Goal: Task Accomplishment & Management: Use online tool/utility

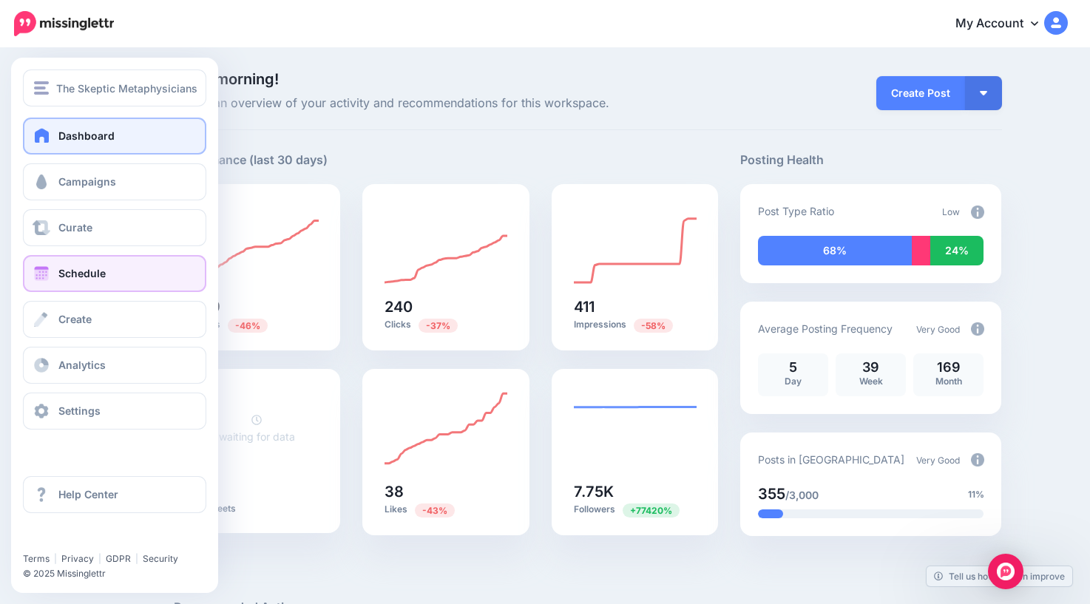
click at [66, 276] on span "Schedule" at bounding box center [81, 273] width 47 height 13
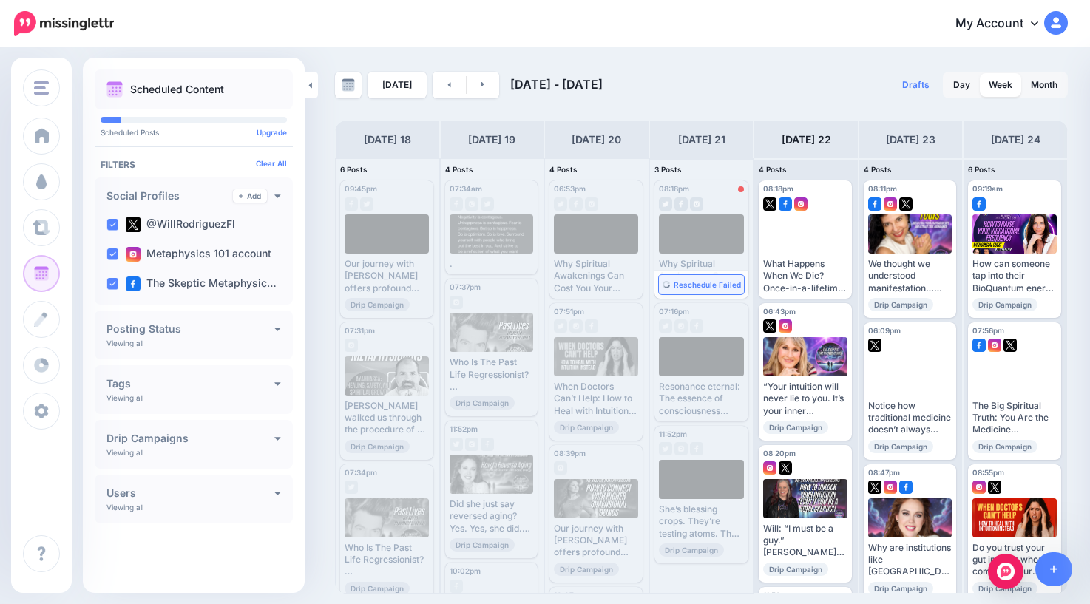
click at [702, 286] on span "Reschedule Failed" at bounding box center [707, 284] width 67 height 7
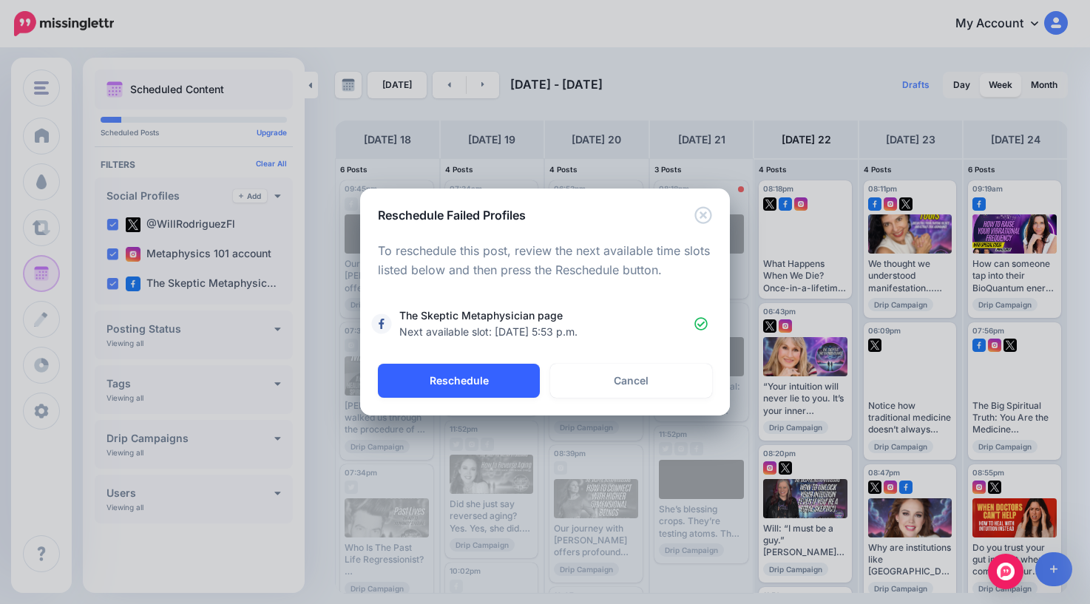
click at [484, 381] on button "Reschedule" at bounding box center [459, 381] width 162 height 34
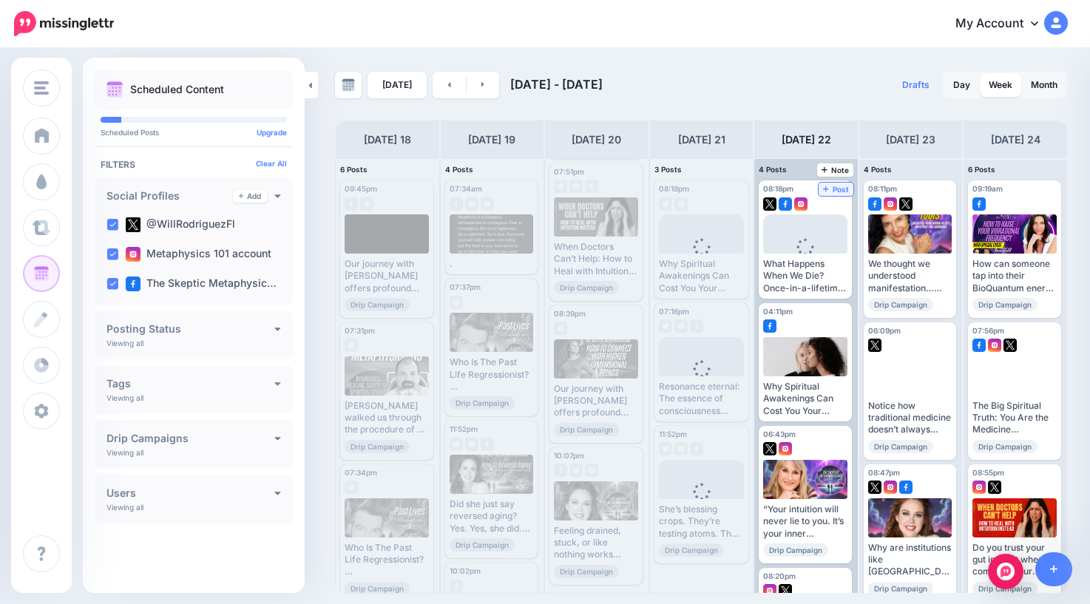
click at [840, 189] on span "Post" at bounding box center [836, 189] width 26 height 7
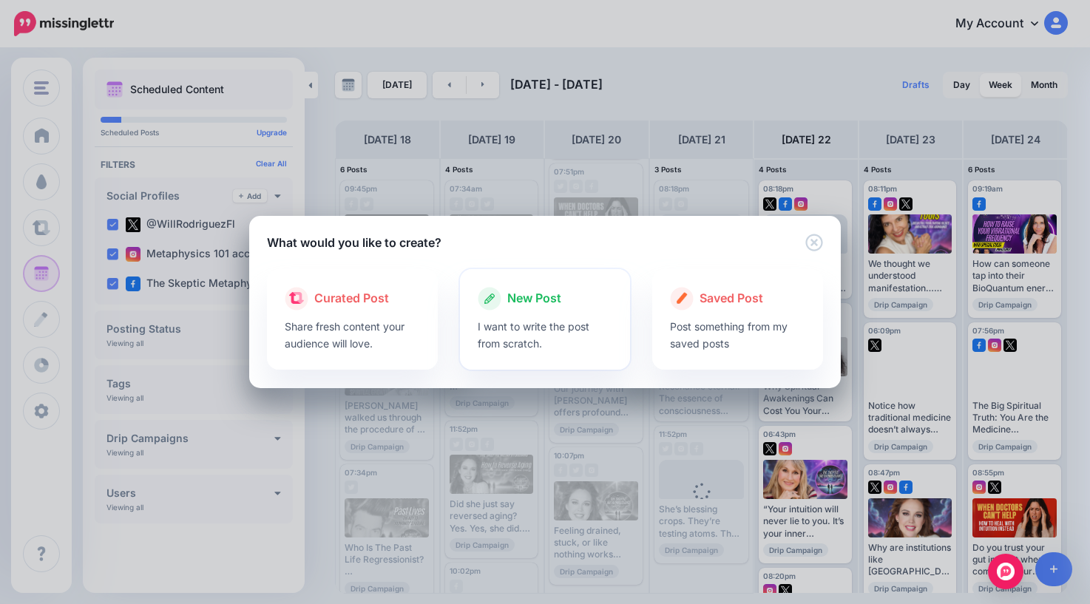
click at [525, 300] on span "New Post" at bounding box center [534, 298] width 54 height 19
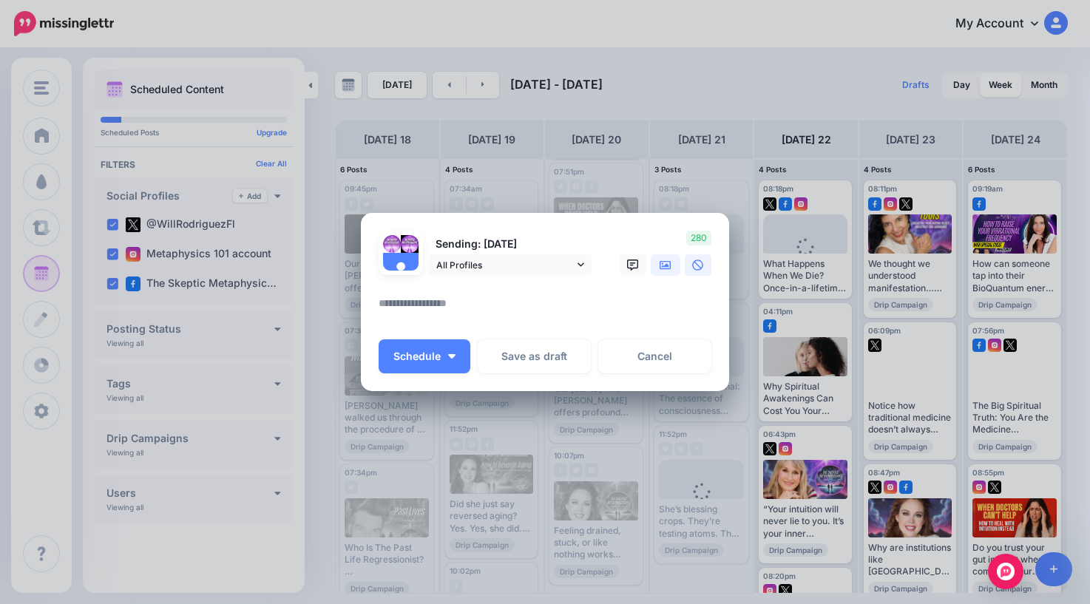
click at [660, 267] on icon at bounding box center [665, 264] width 12 height 9
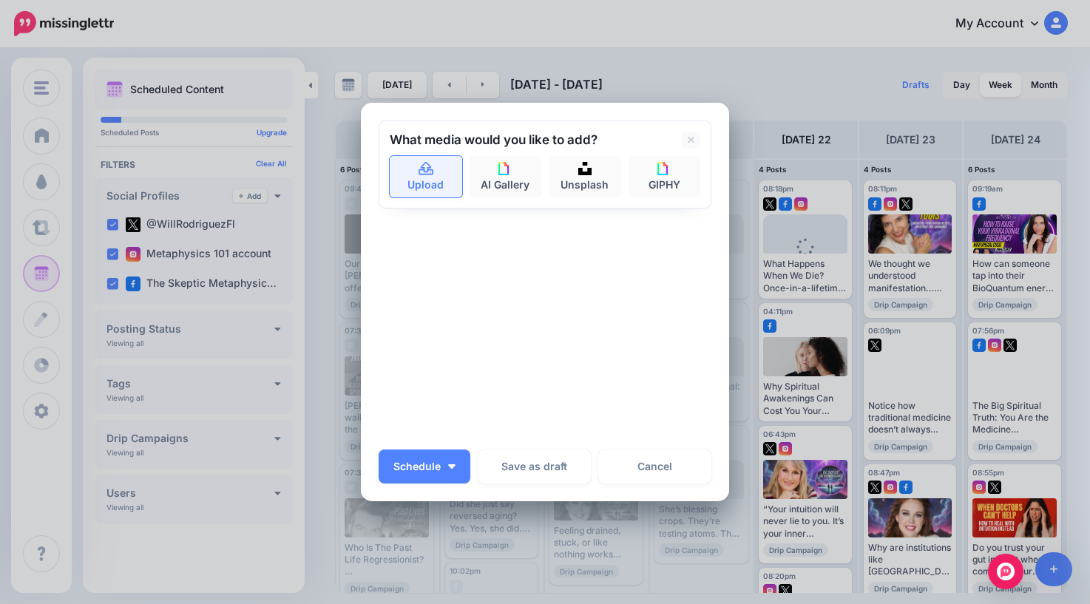
click at [427, 189] on link "Upload" at bounding box center [426, 176] width 72 height 41
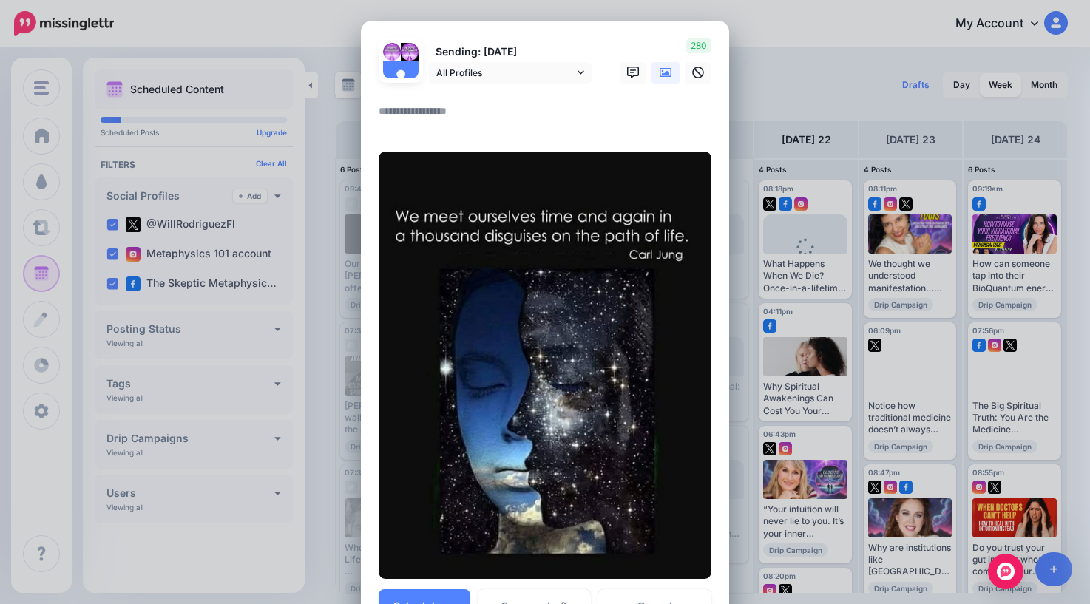
click at [473, 118] on textarea at bounding box center [549, 116] width 340 height 29
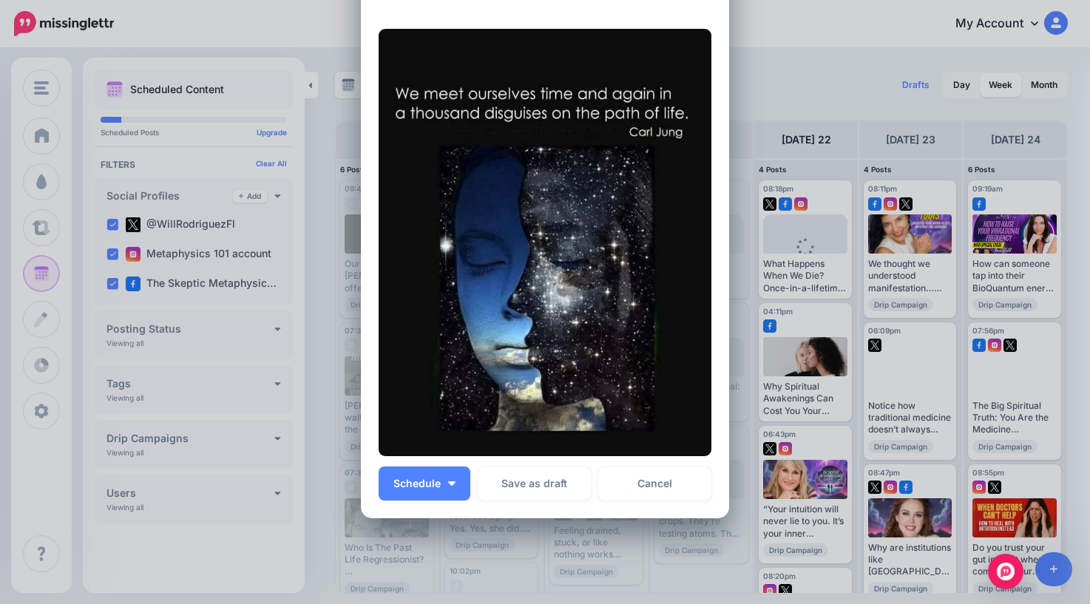
scroll to position [197, 0]
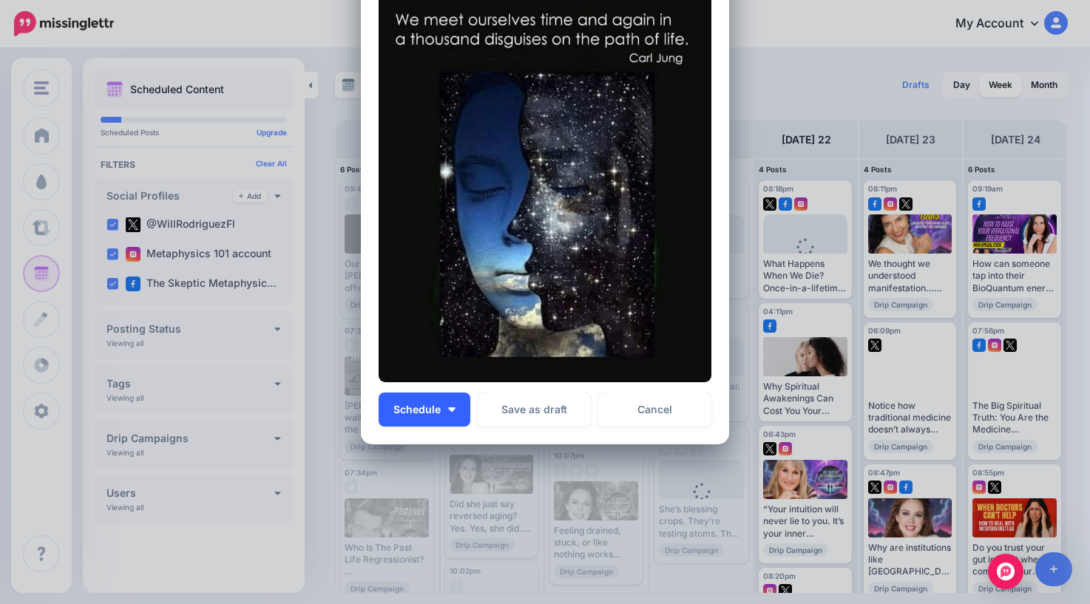
type textarea "*"
click at [447, 417] on button "Schedule" at bounding box center [425, 410] width 92 height 34
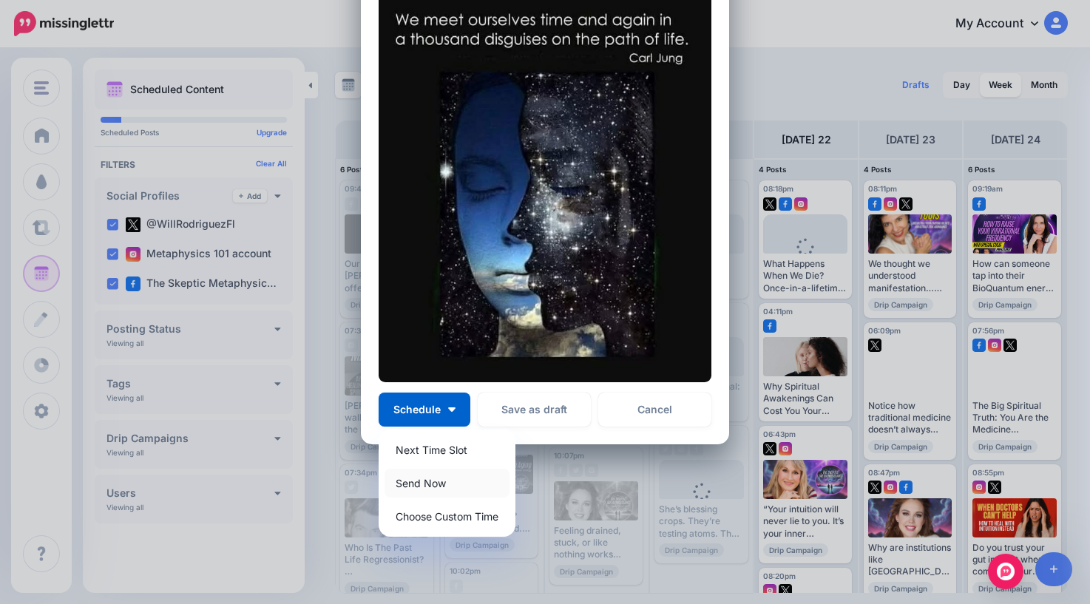
click at [438, 482] on link "Send Now" at bounding box center [446, 483] width 125 height 29
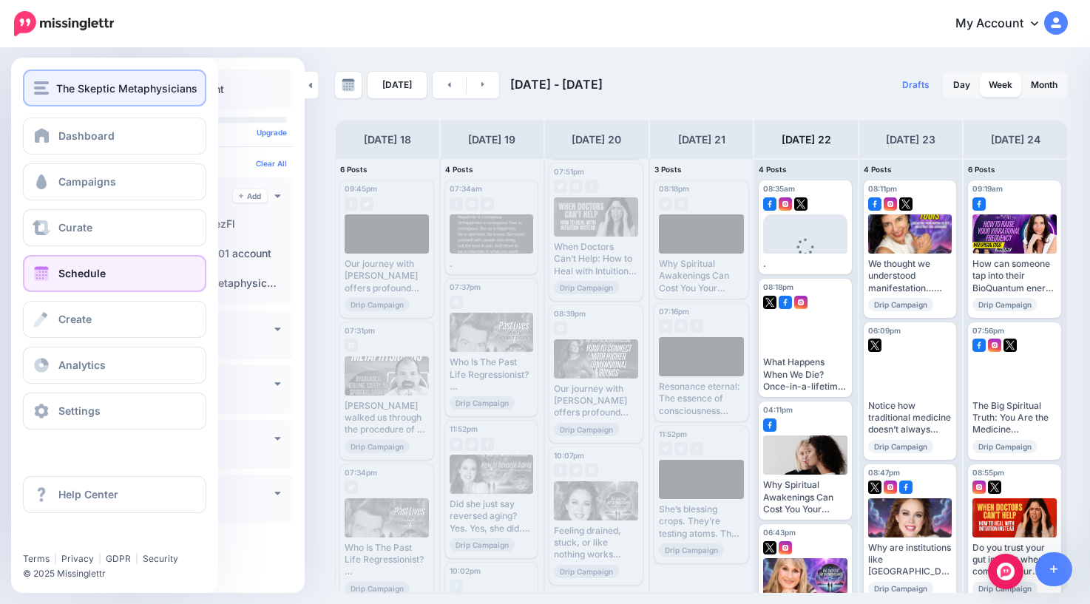
click at [37, 89] on img "button" at bounding box center [41, 87] width 15 height 13
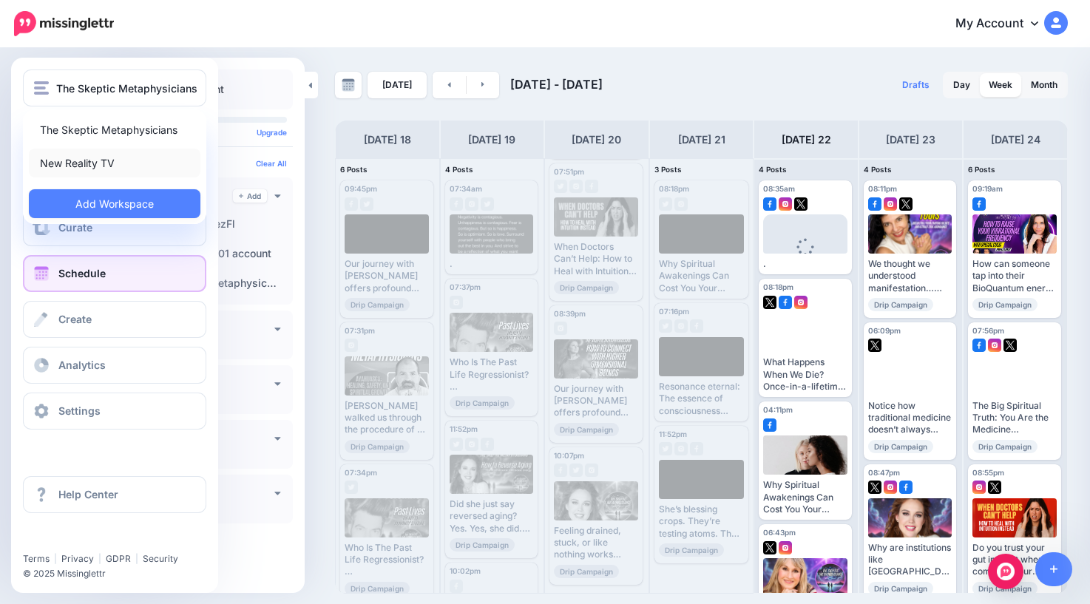
click at [86, 165] on link "New Reality TV" at bounding box center [115, 163] width 172 height 29
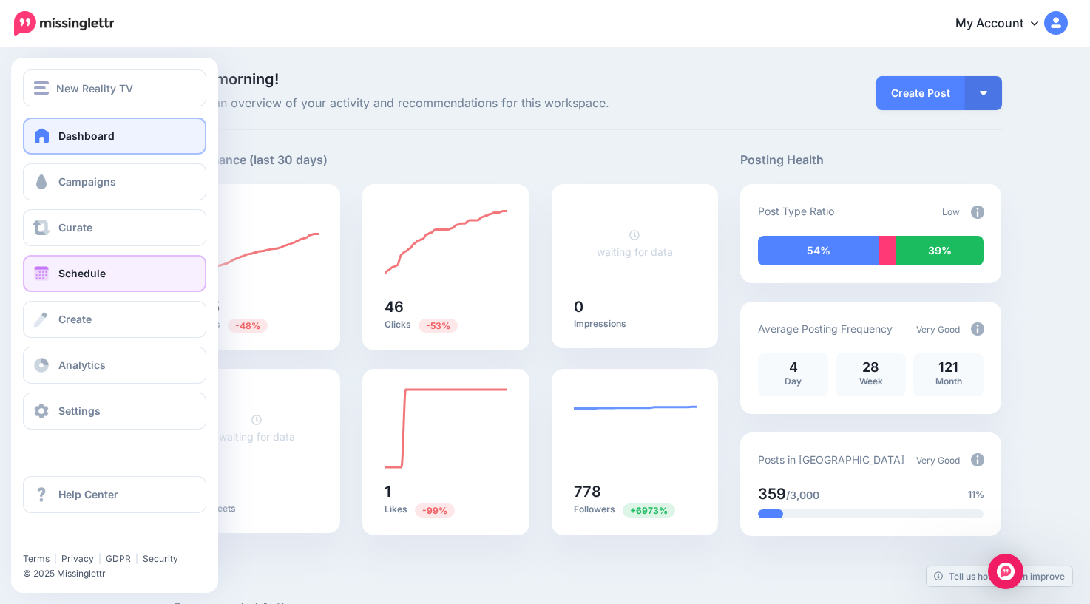
click at [64, 274] on span "Schedule" at bounding box center [81, 273] width 47 height 13
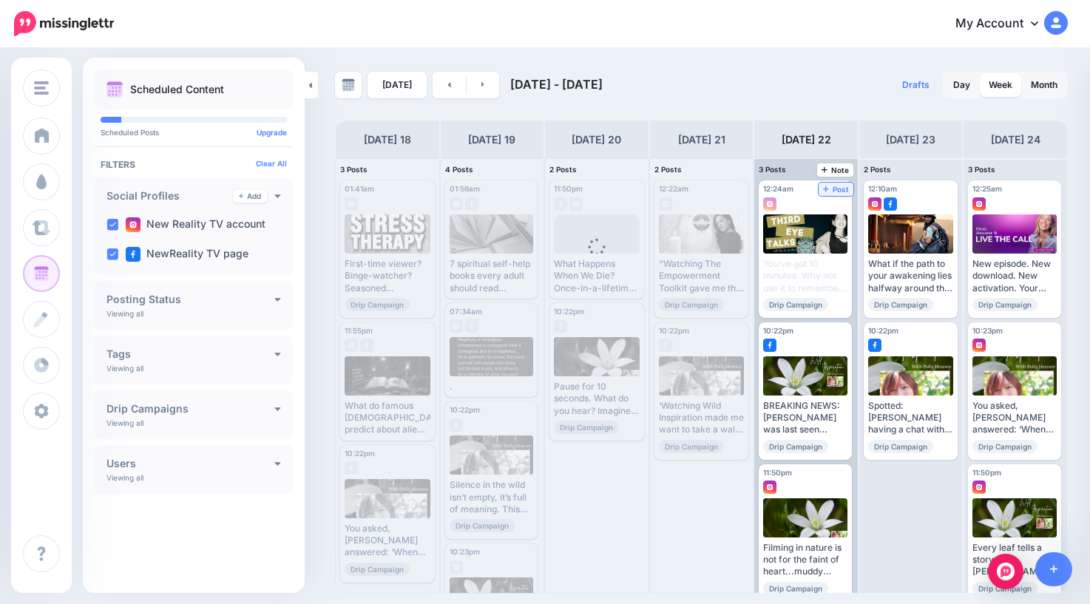
click at [843, 190] on span "Post" at bounding box center [836, 189] width 26 height 7
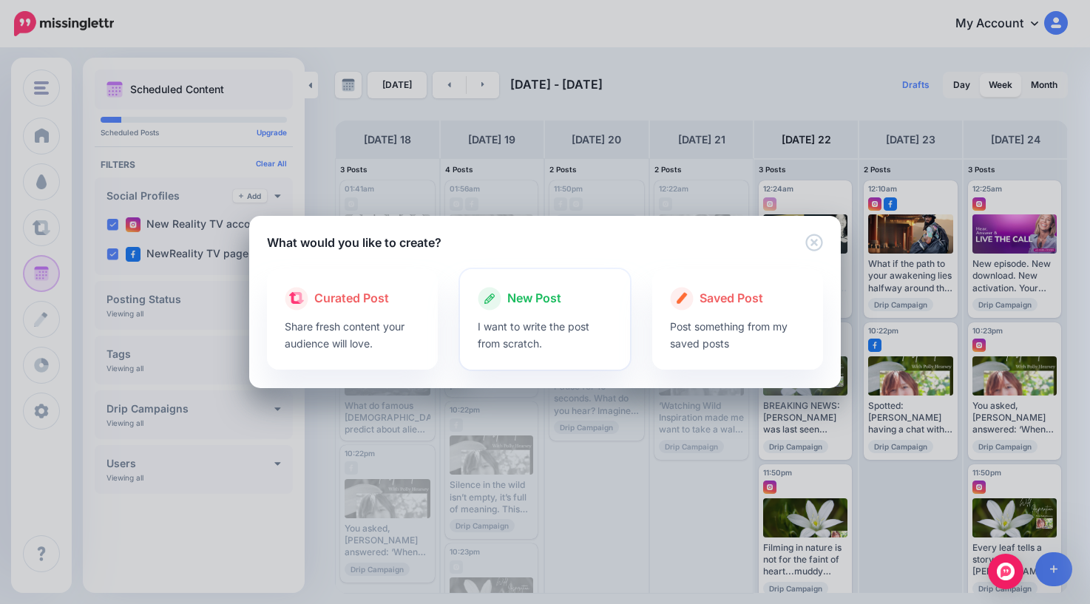
click at [535, 292] on span "New Post" at bounding box center [534, 298] width 54 height 19
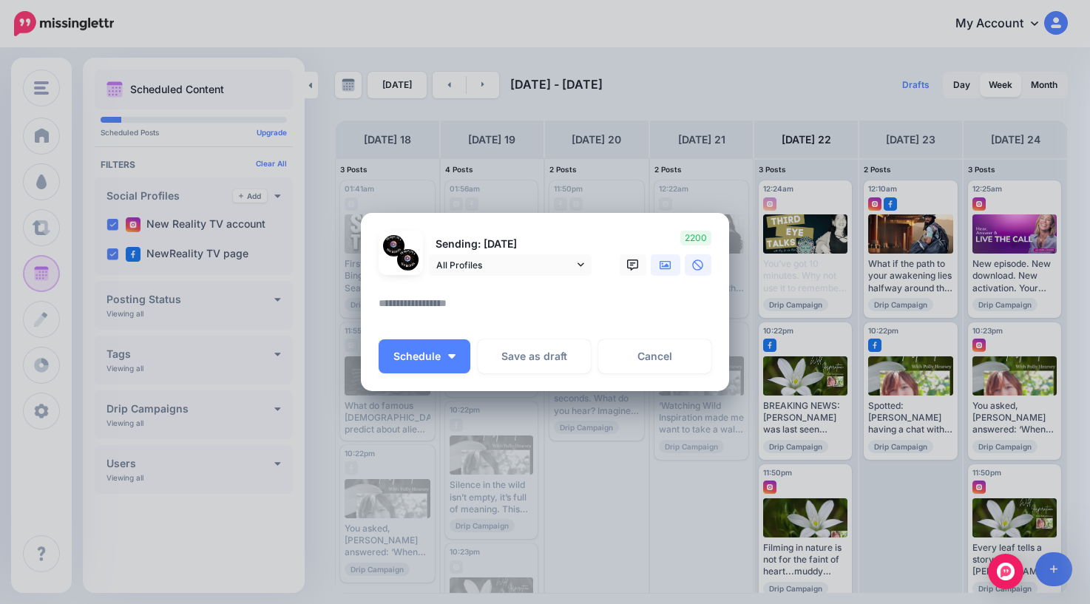
click at [658, 270] on link at bounding box center [666, 264] width 30 height 21
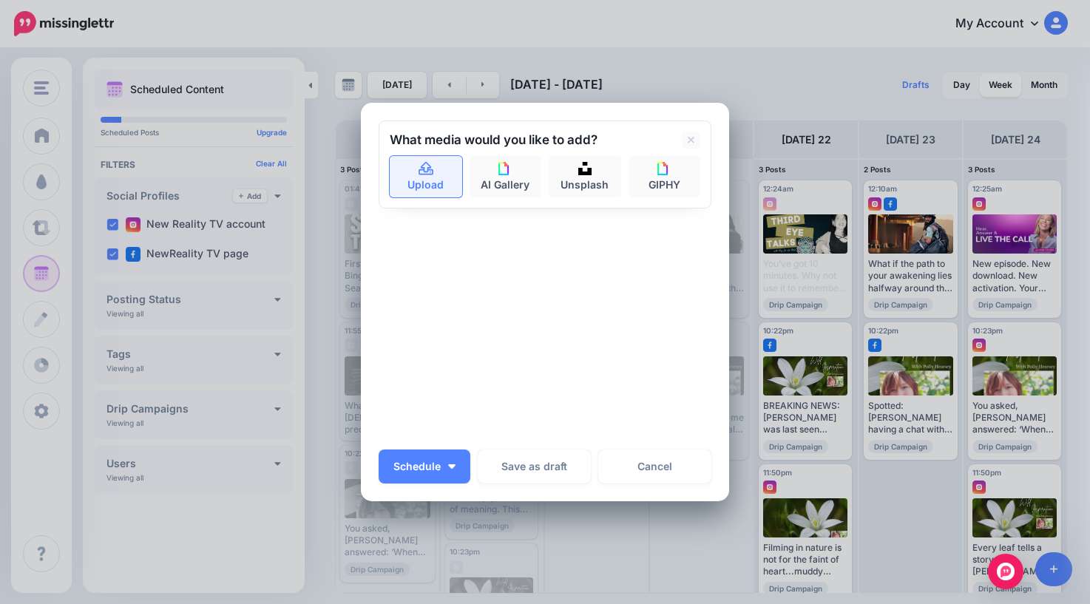
click at [420, 180] on link "Upload" at bounding box center [426, 176] width 72 height 41
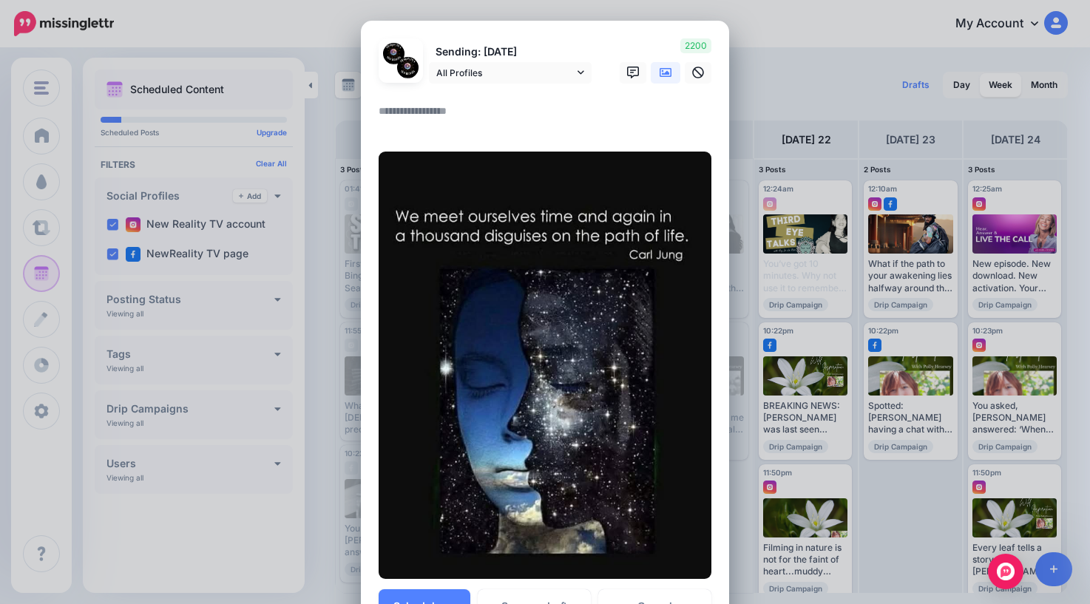
click at [503, 129] on textarea at bounding box center [549, 116] width 340 height 29
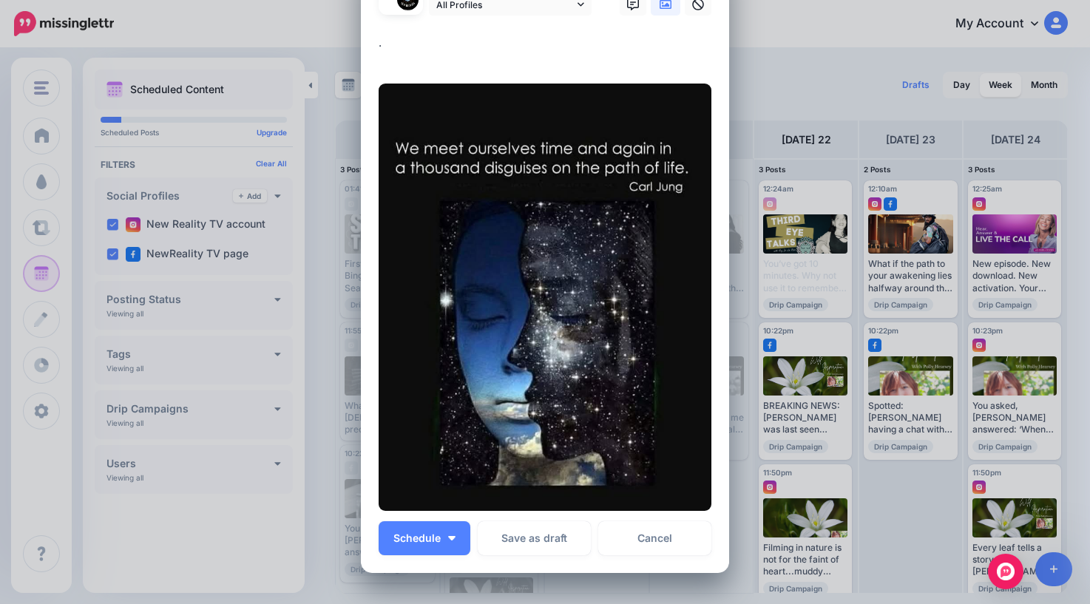
scroll to position [95, 0]
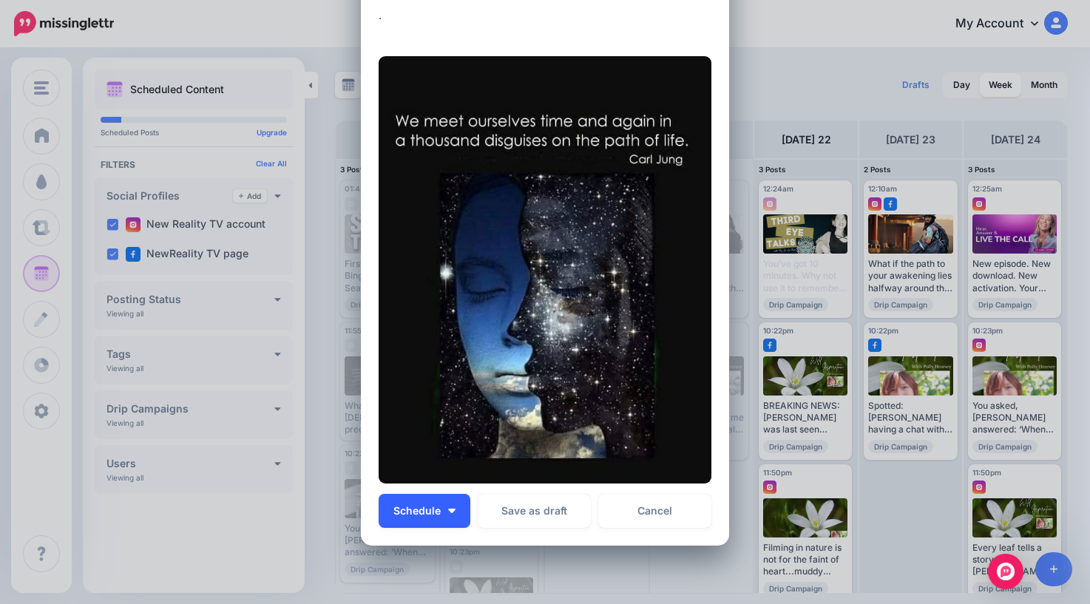
type textarea "*"
click at [432, 512] on span "Schedule" at bounding box center [416, 511] width 47 height 10
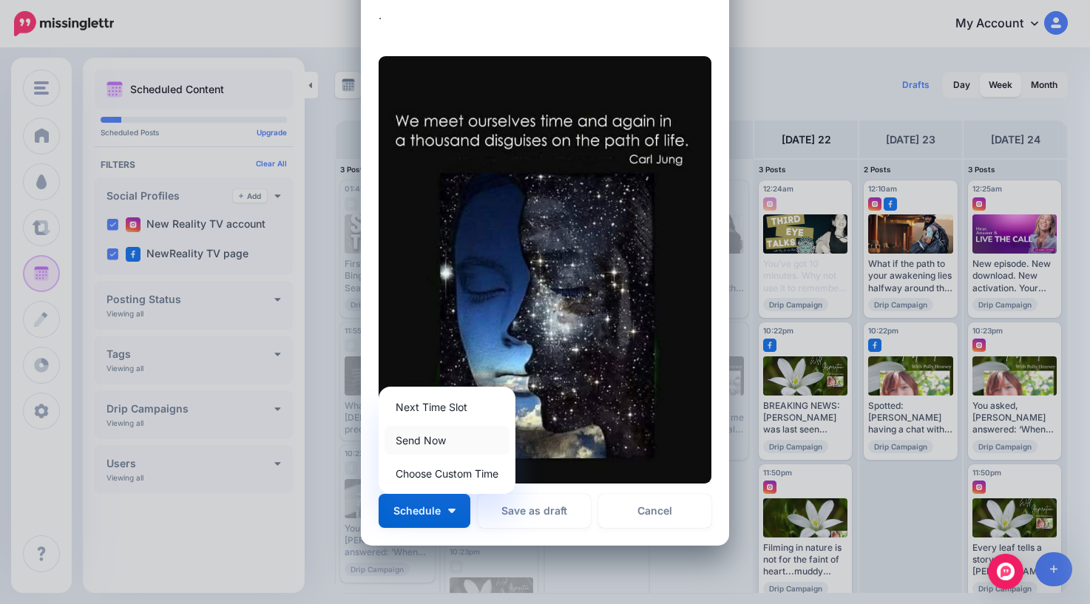
click at [424, 441] on link "Send Now" at bounding box center [446, 440] width 125 height 29
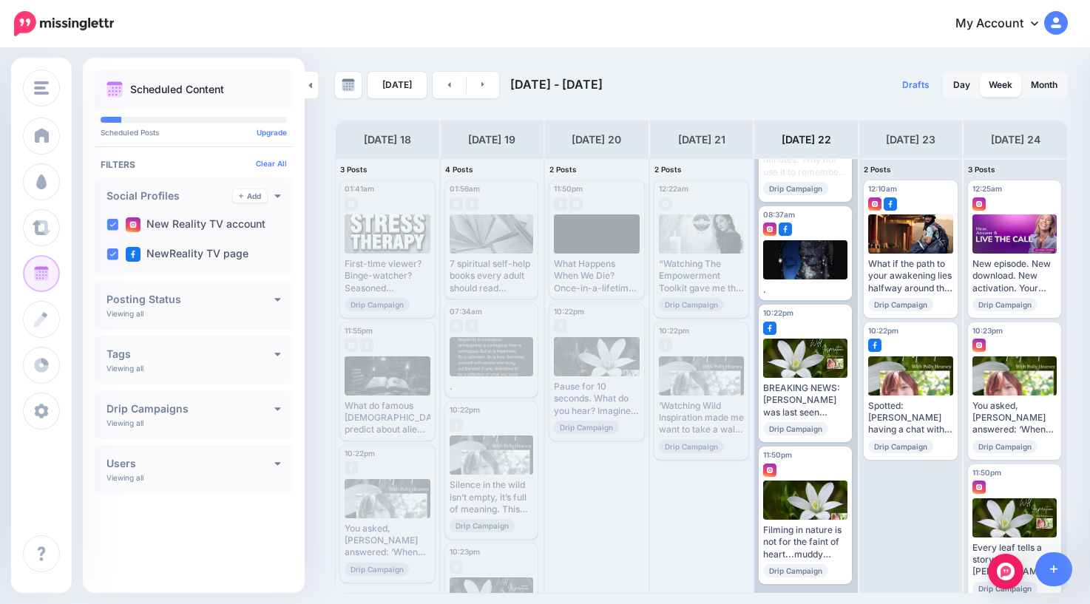
scroll to position [0, 0]
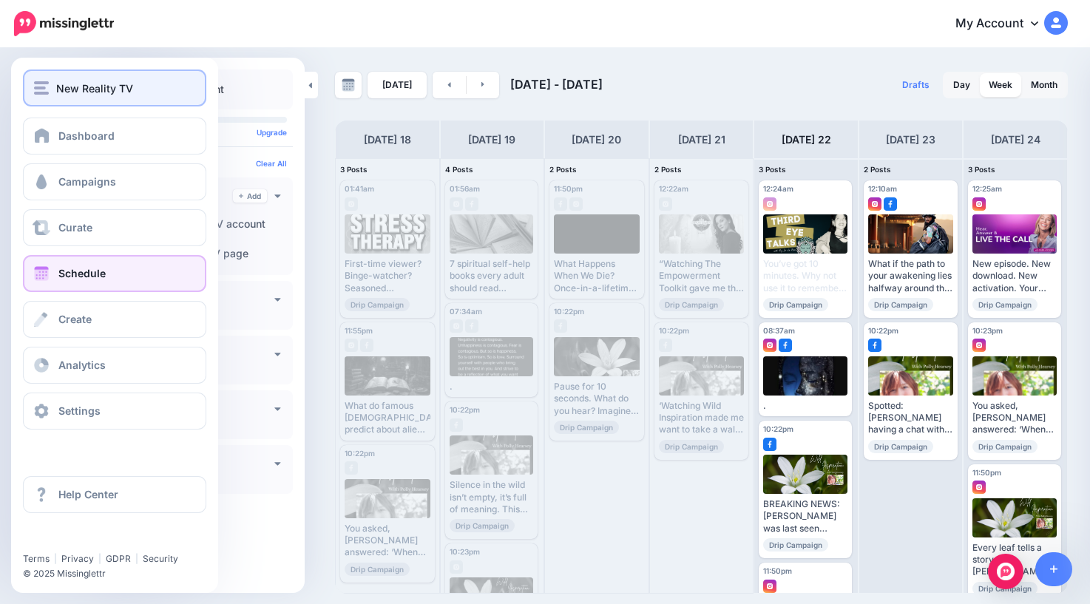
click at [52, 93] on div "New Reality TV" at bounding box center [114, 88] width 161 height 17
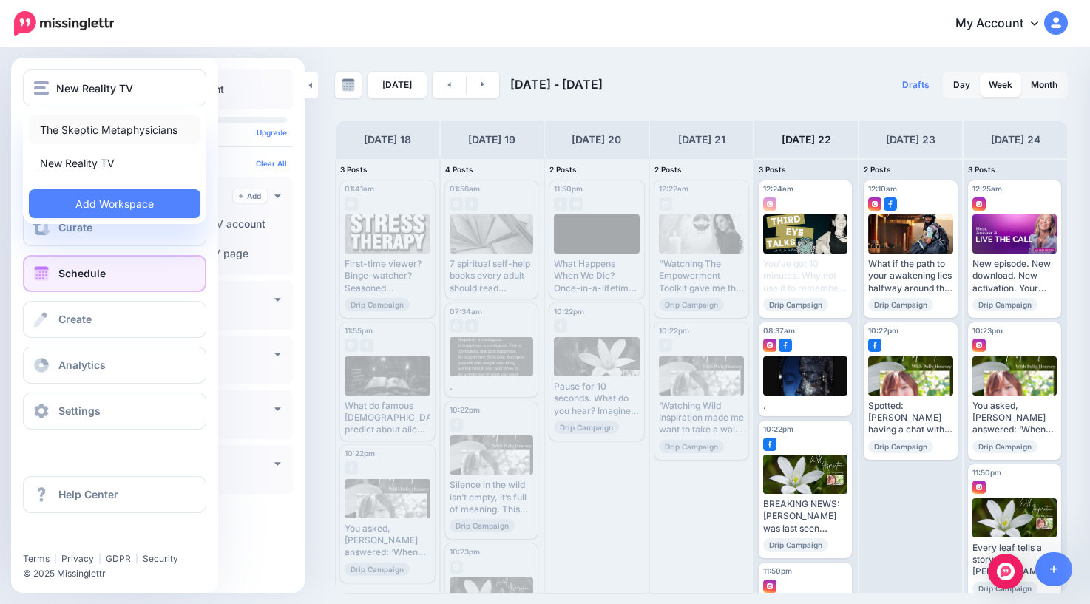
click at [80, 131] on link "The Skeptic Metaphysicians" at bounding box center [115, 129] width 172 height 29
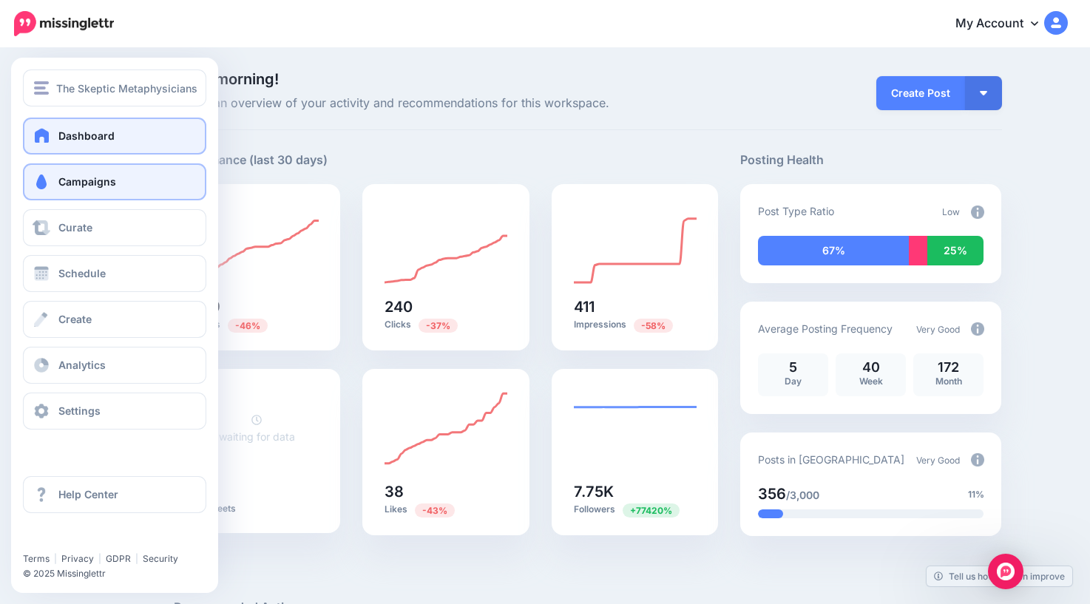
click at [71, 189] on link "Campaigns" at bounding box center [114, 181] width 183 height 37
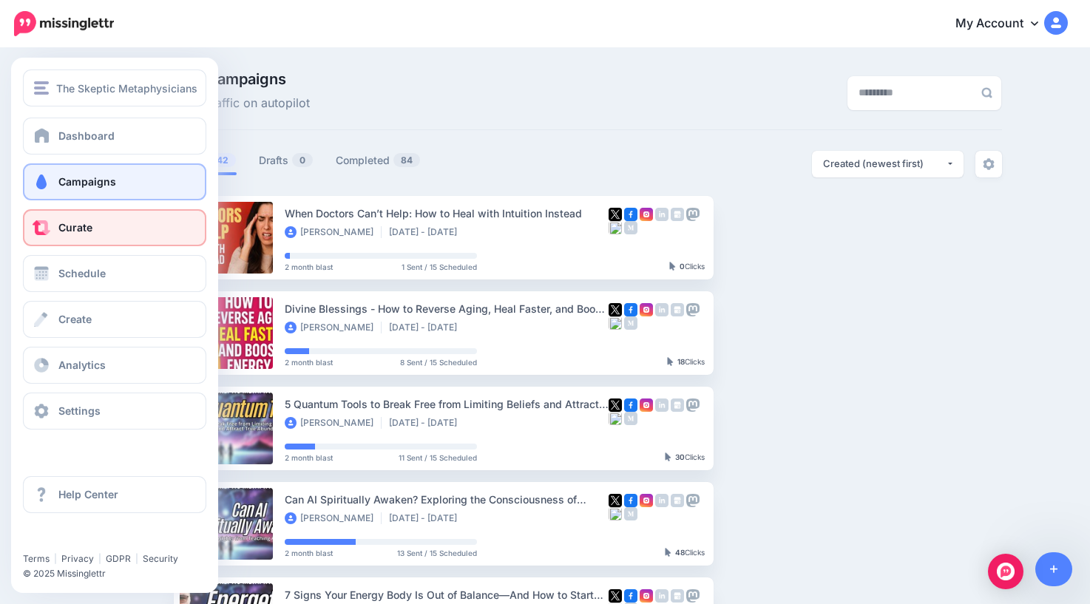
click at [68, 228] on span "Curate" at bounding box center [75, 227] width 34 height 13
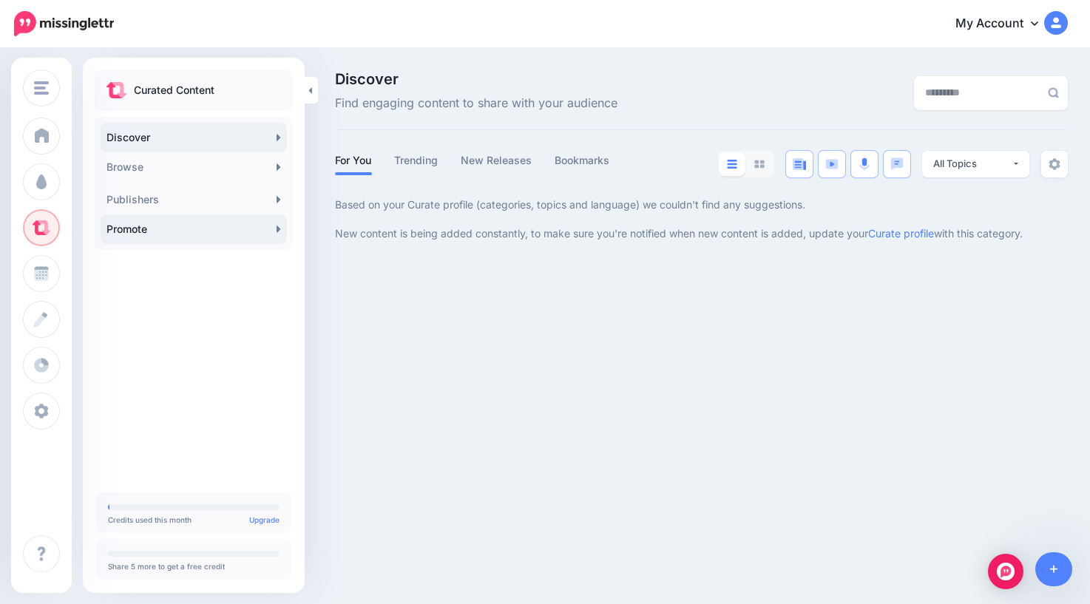
click at [210, 231] on link "Promote" at bounding box center [194, 229] width 186 height 30
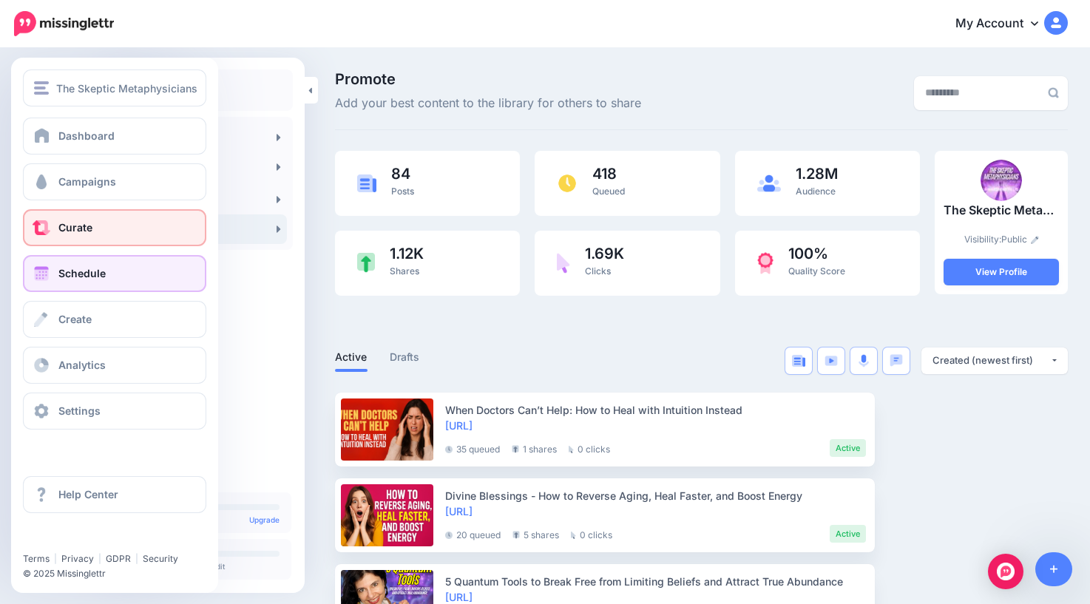
click at [85, 277] on span "Schedule" at bounding box center [81, 273] width 47 height 13
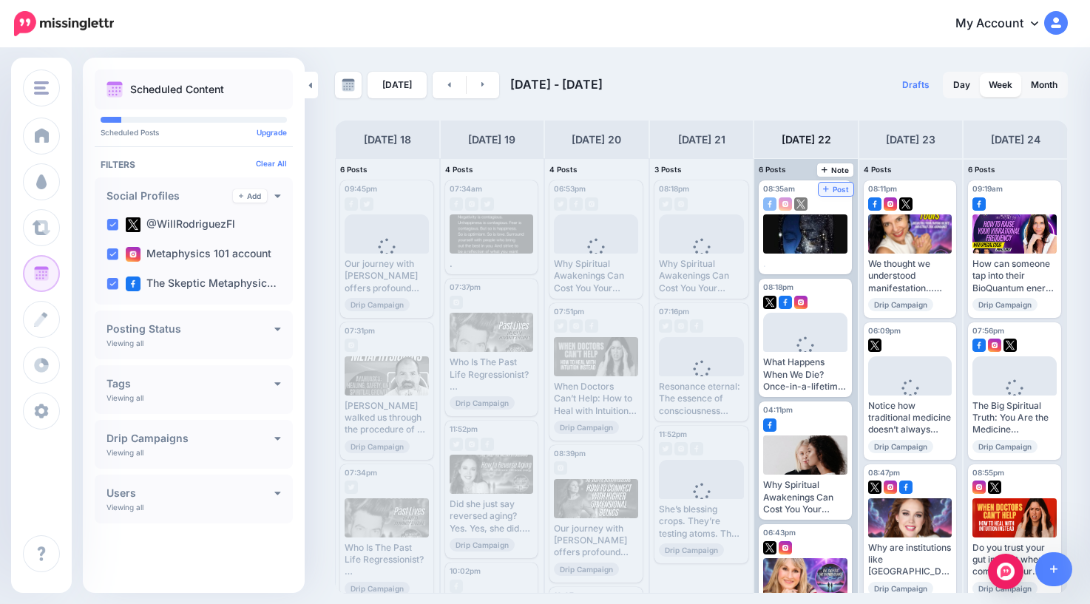
click at [841, 190] on span "Post" at bounding box center [836, 189] width 26 height 7
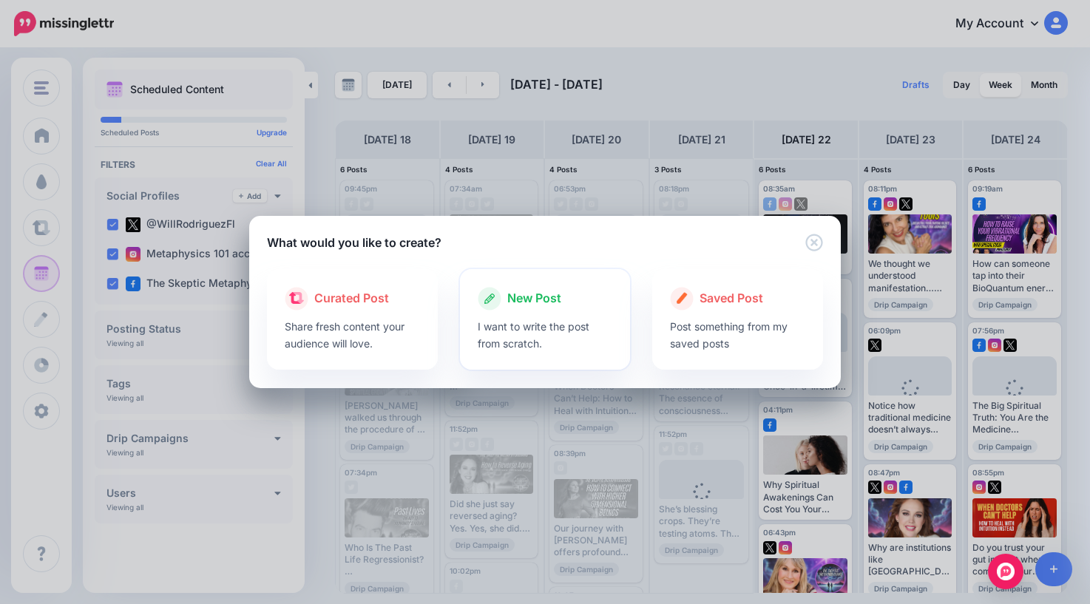
click at [529, 293] on span "New Post" at bounding box center [534, 298] width 54 height 19
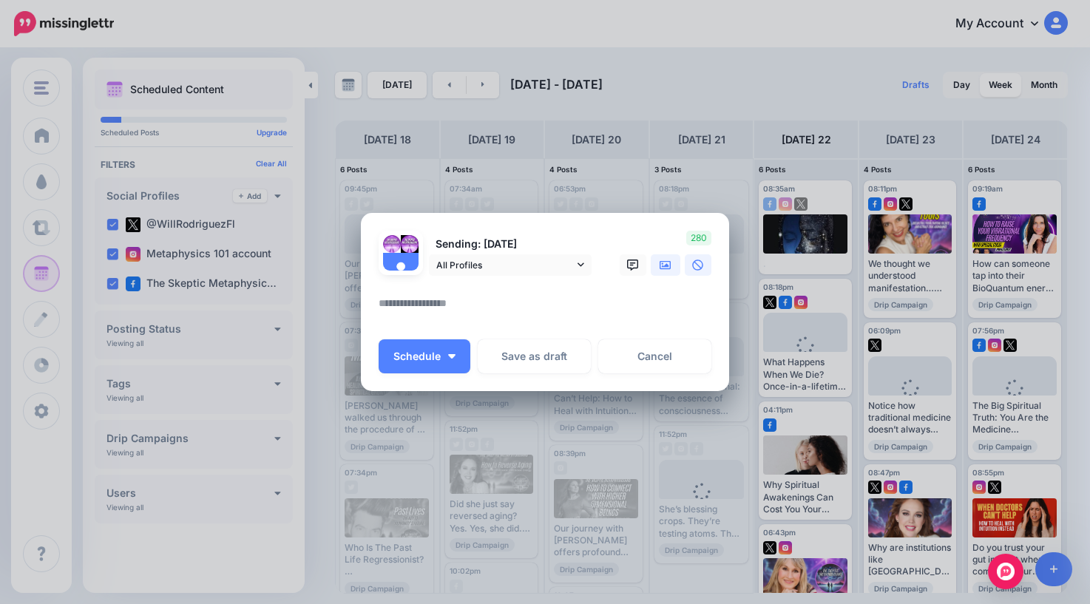
click at [667, 261] on icon at bounding box center [665, 264] width 12 height 9
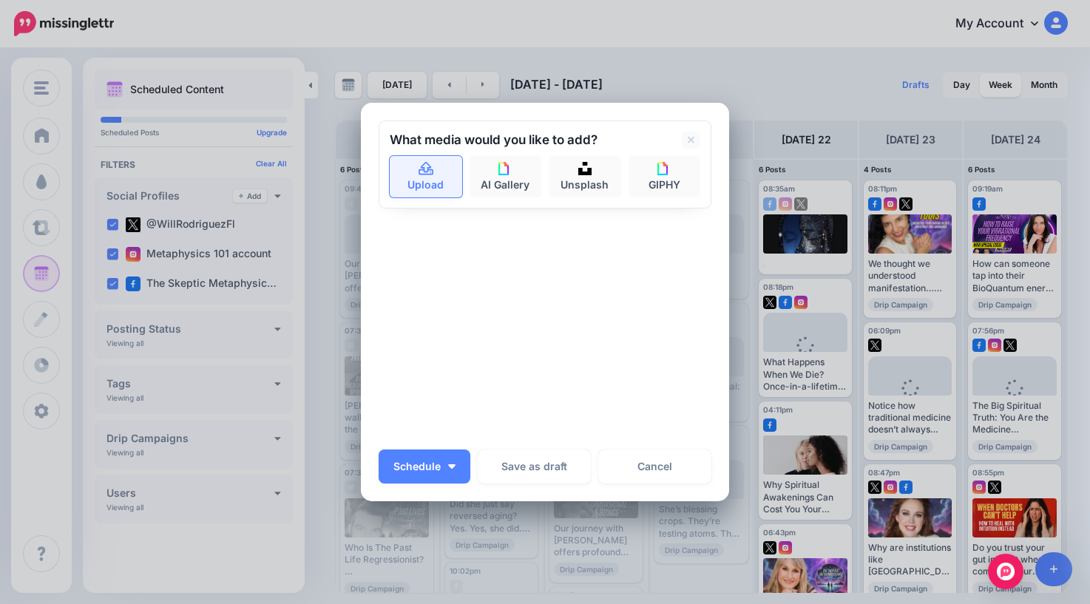
click at [421, 174] on icon at bounding box center [426, 169] width 17 height 13
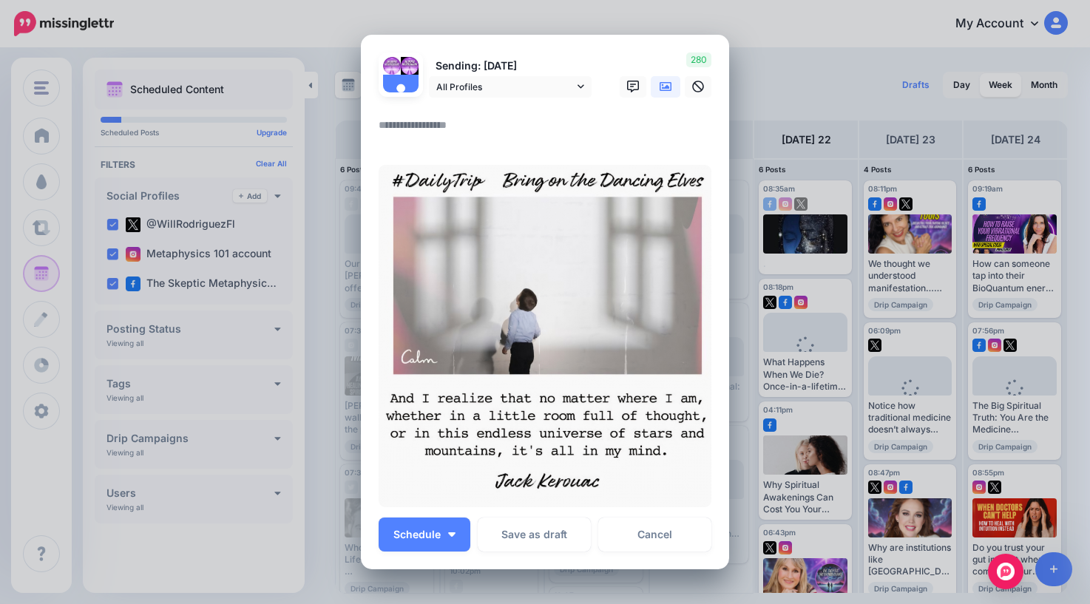
click at [466, 126] on textarea at bounding box center [549, 130] width 340 height 29
type textarea "*"
click at [427, 540] on span "Schedule" at bounding box center [416, 534] width 47 height 10
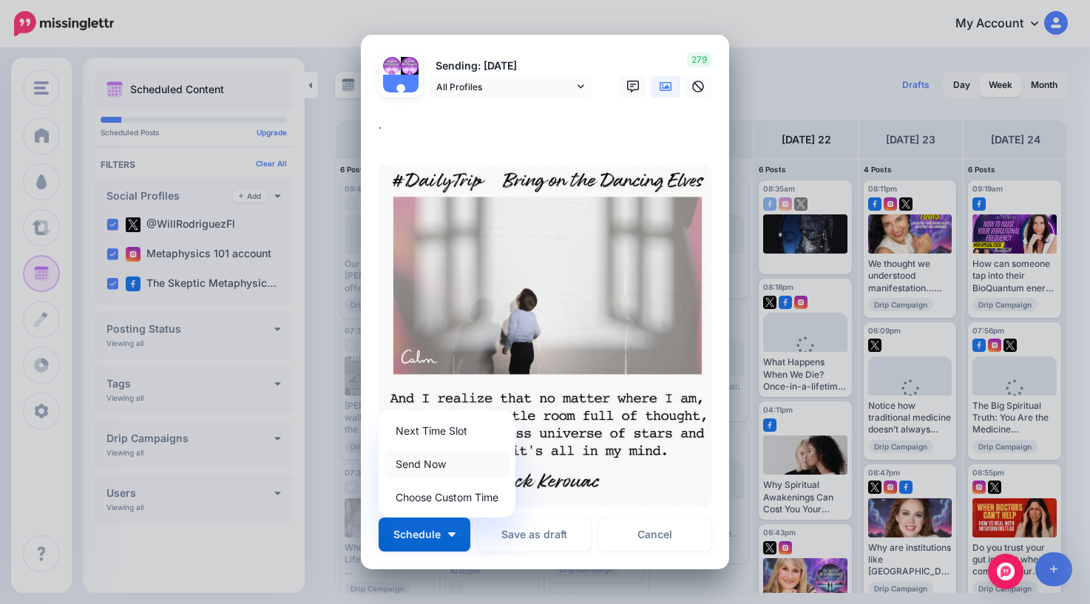
click at [436, 468] on link "Send Now" at bounding box center [446, 463] width 125 height 29
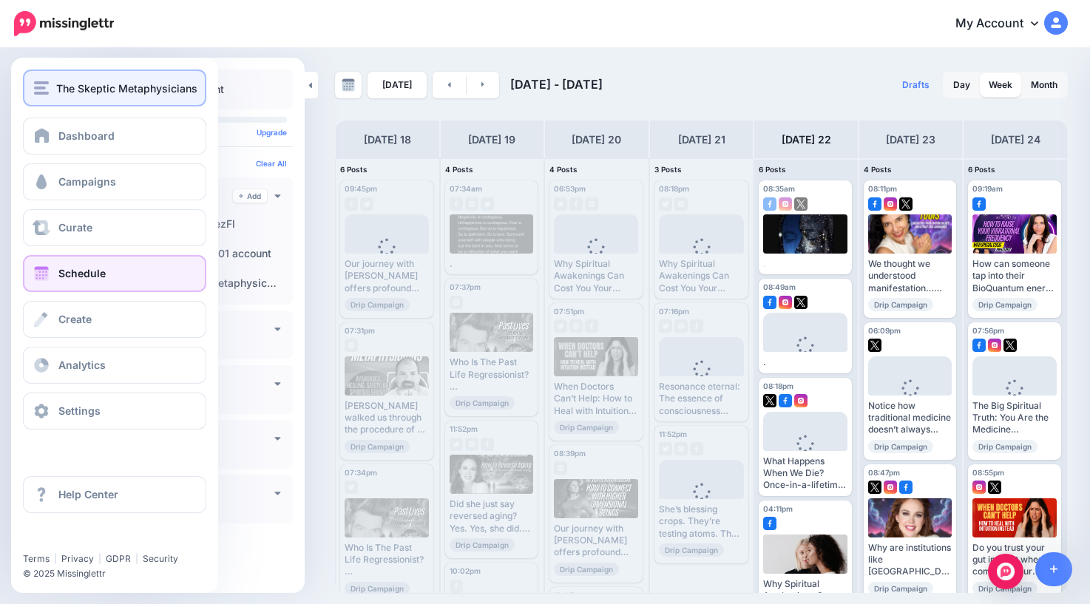
click at [66, 90] on span "The Skeptic Metaphysicians" at bounding box center [126, 88] width 141 height 17
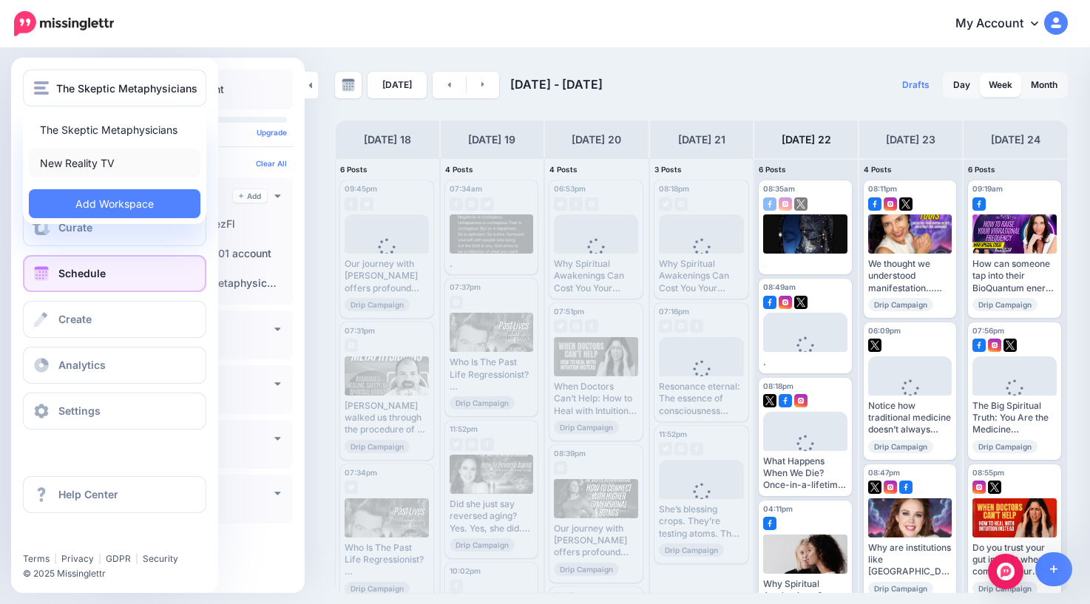
click at [88, 163] on link "New Reality TV" at bounding box center [115, 163] width 172 height 29
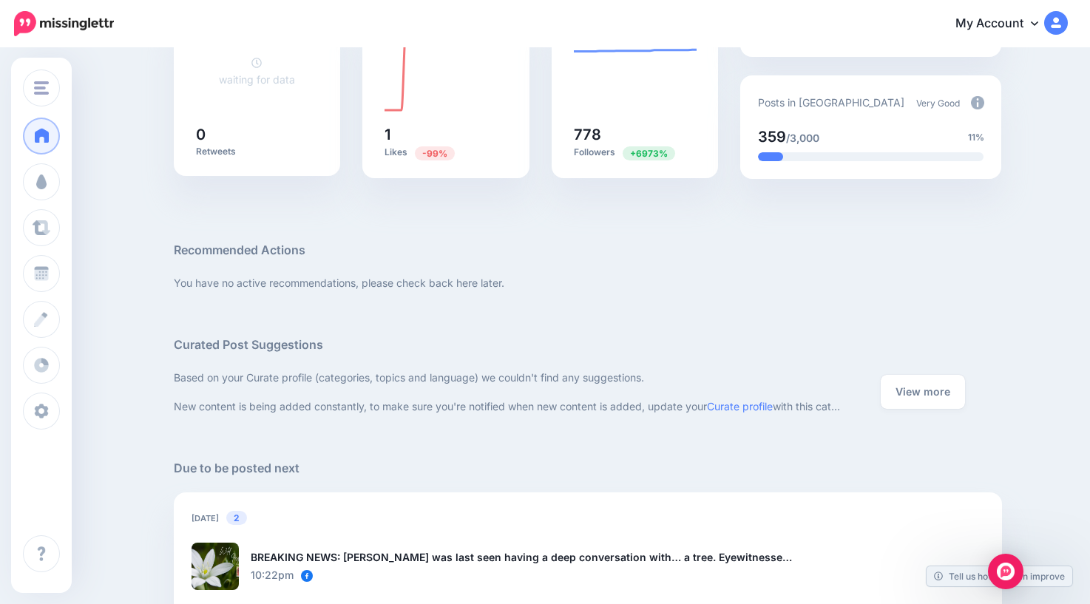
scroll to position [358, 0]
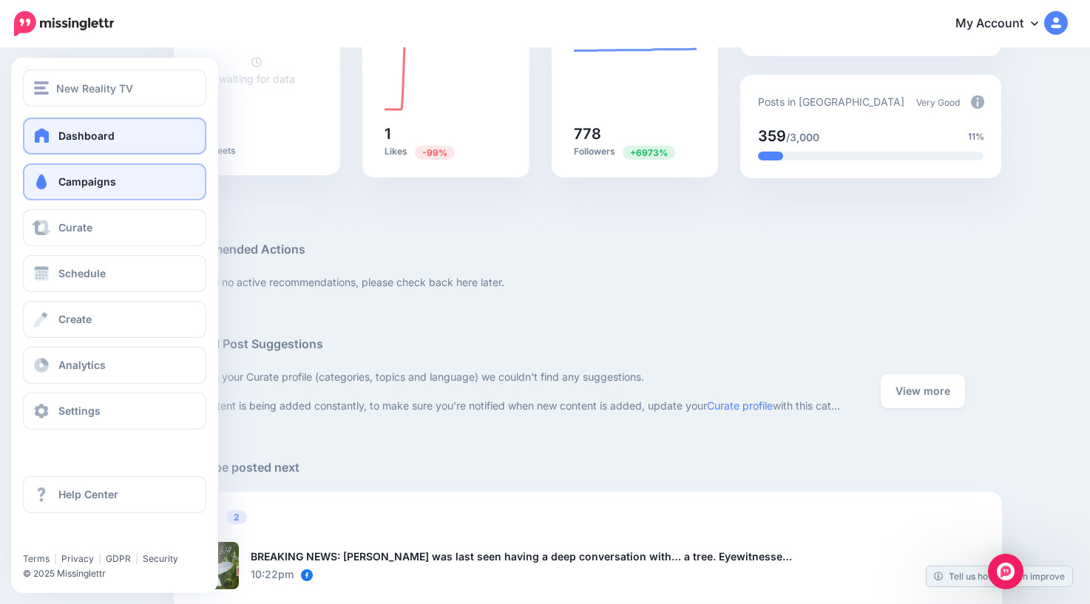
click at [55, 186] on link "Campaigns" at bounding box center [114, 181] width 183 height 37
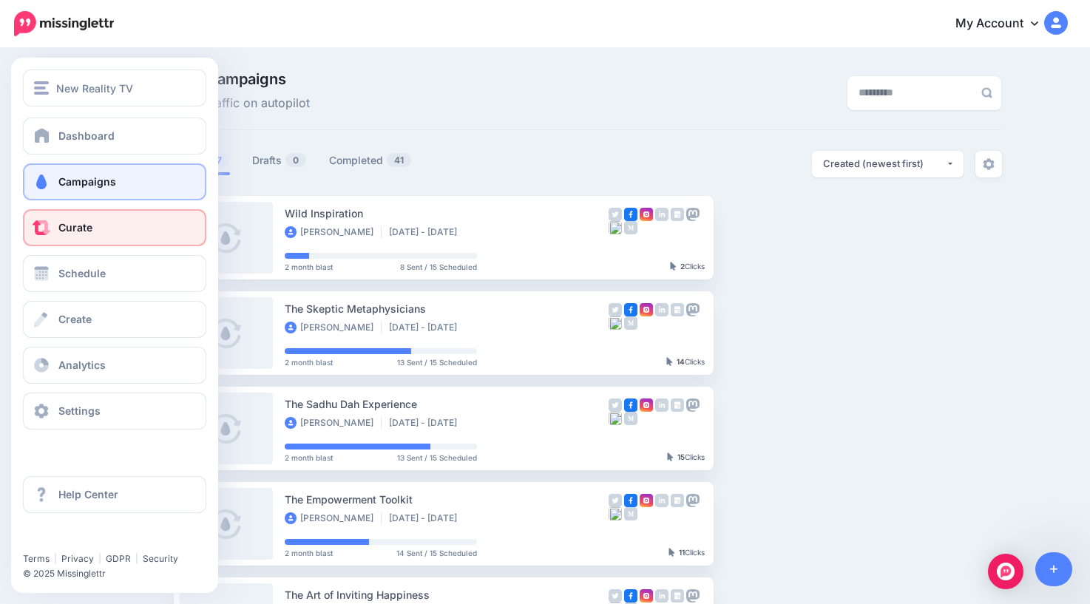
click at [69, 230] on span "Curate" at bounding box center [75, 227] width 34 height 13
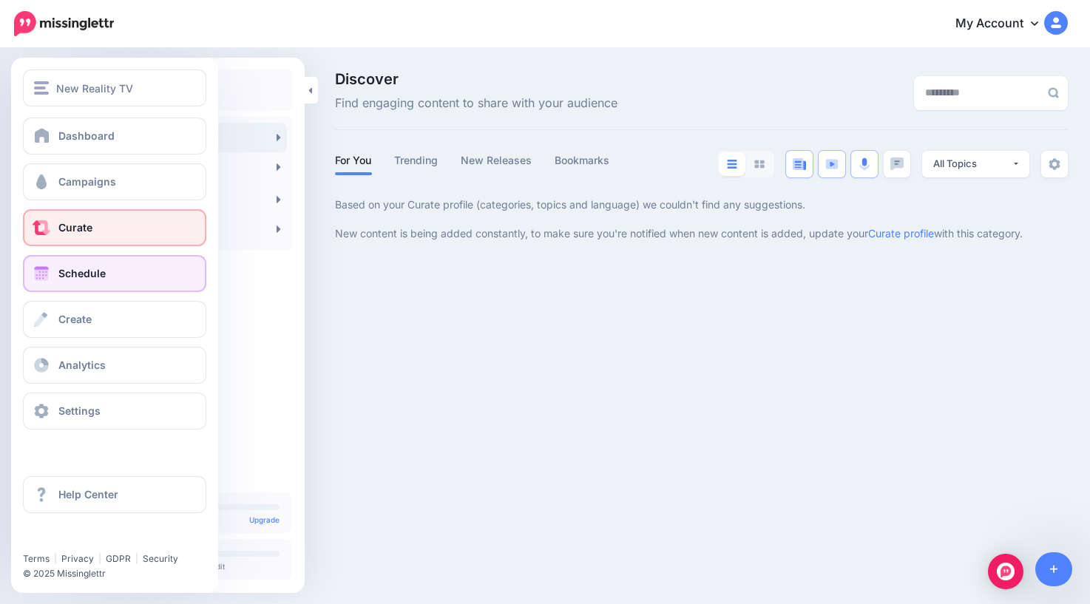
click at [81, 275] on span "Schedule" at bounding box center [81, 273] width 47 height 13
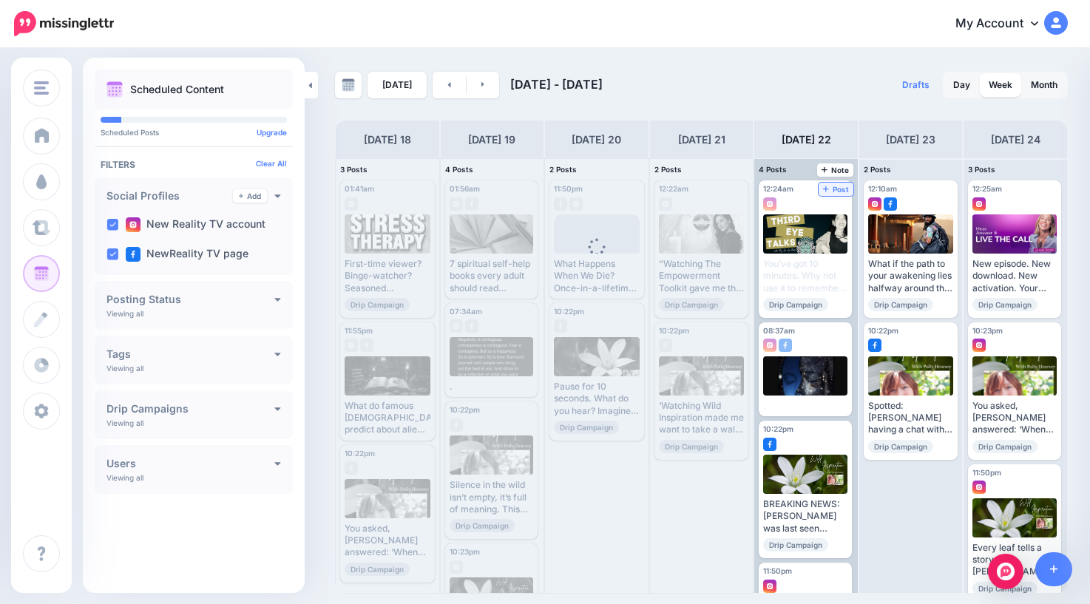
click at [842, 189] on span "Post" at bounding box center [836, 189] width 26 height 7
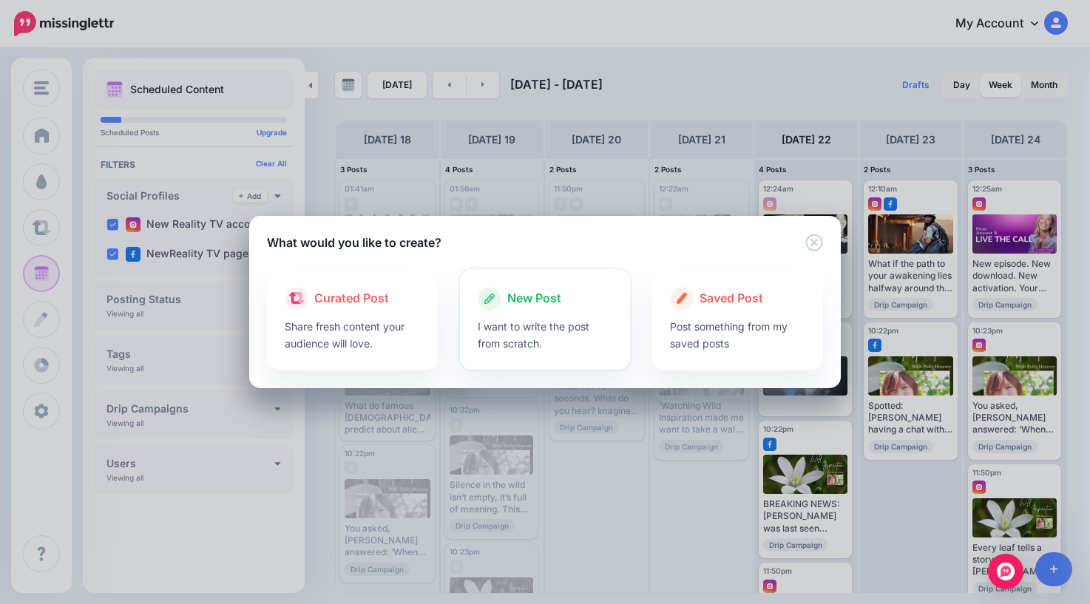
click at [548, 294] on span "New Post" at bounding box center [534, 298] width 54 height 19
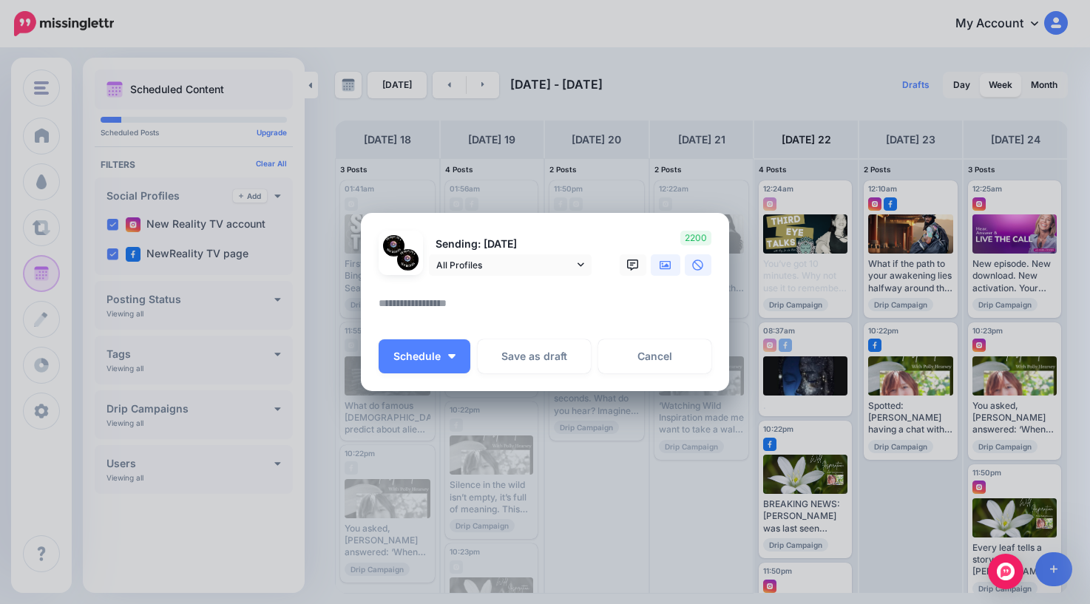
click at [666, 263] on icon at bounding box center [665, 264] width 12 height 9
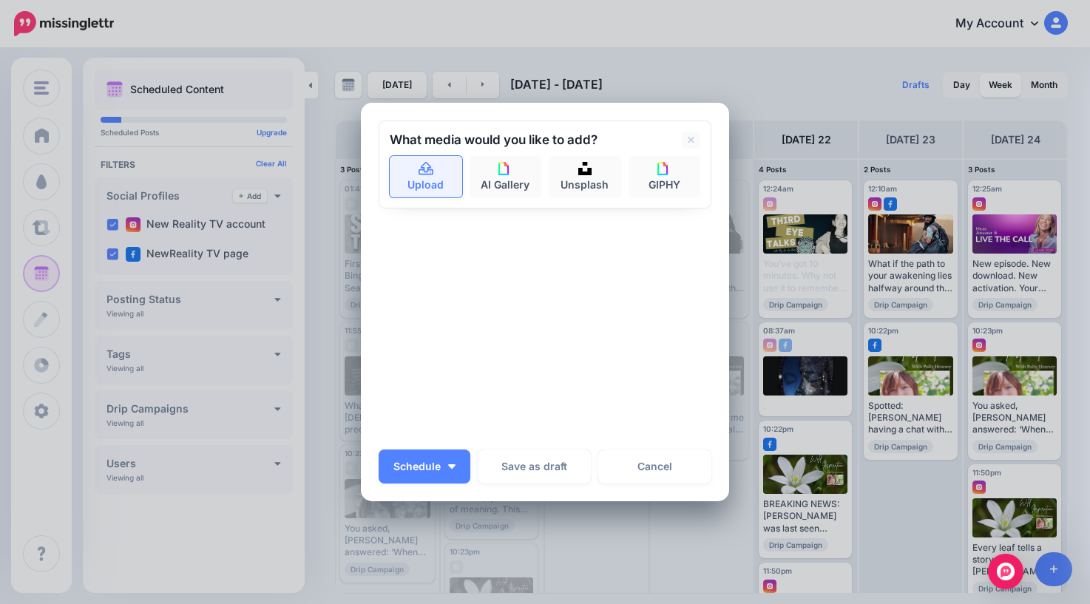
click at [421, 193] on link "Upload" at bounding box center [426, 176] width 72 height 41
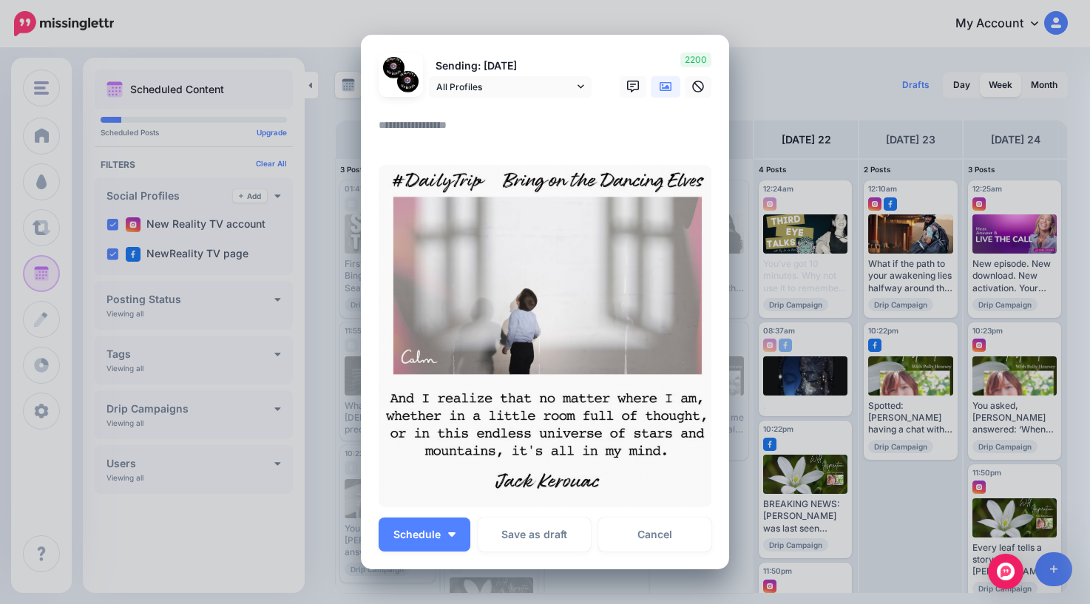
click at [519, 126] on textarea at bounding box center [549, 130] width 340 height 29
type textarea "*"
click at [432, 543] on button "Schedule" at bounding box center [425, 535] width 92 height 34
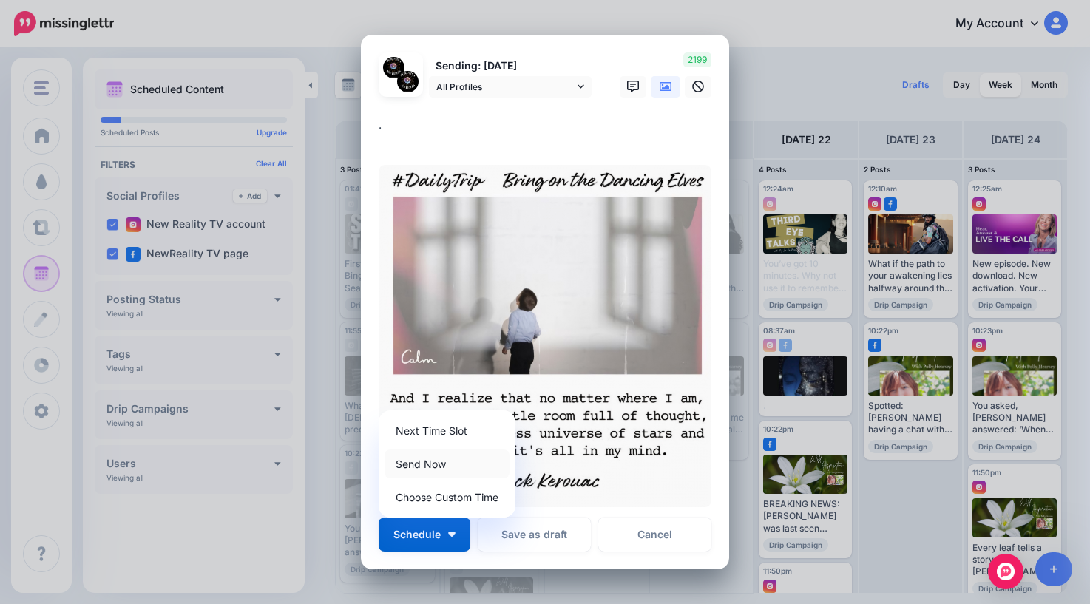
click at [432, 463] on link "Send Now" at bounding box center [446, 463] width 125 height 29
